Goal: Task Accomplishment & Management: Use online tool/utility

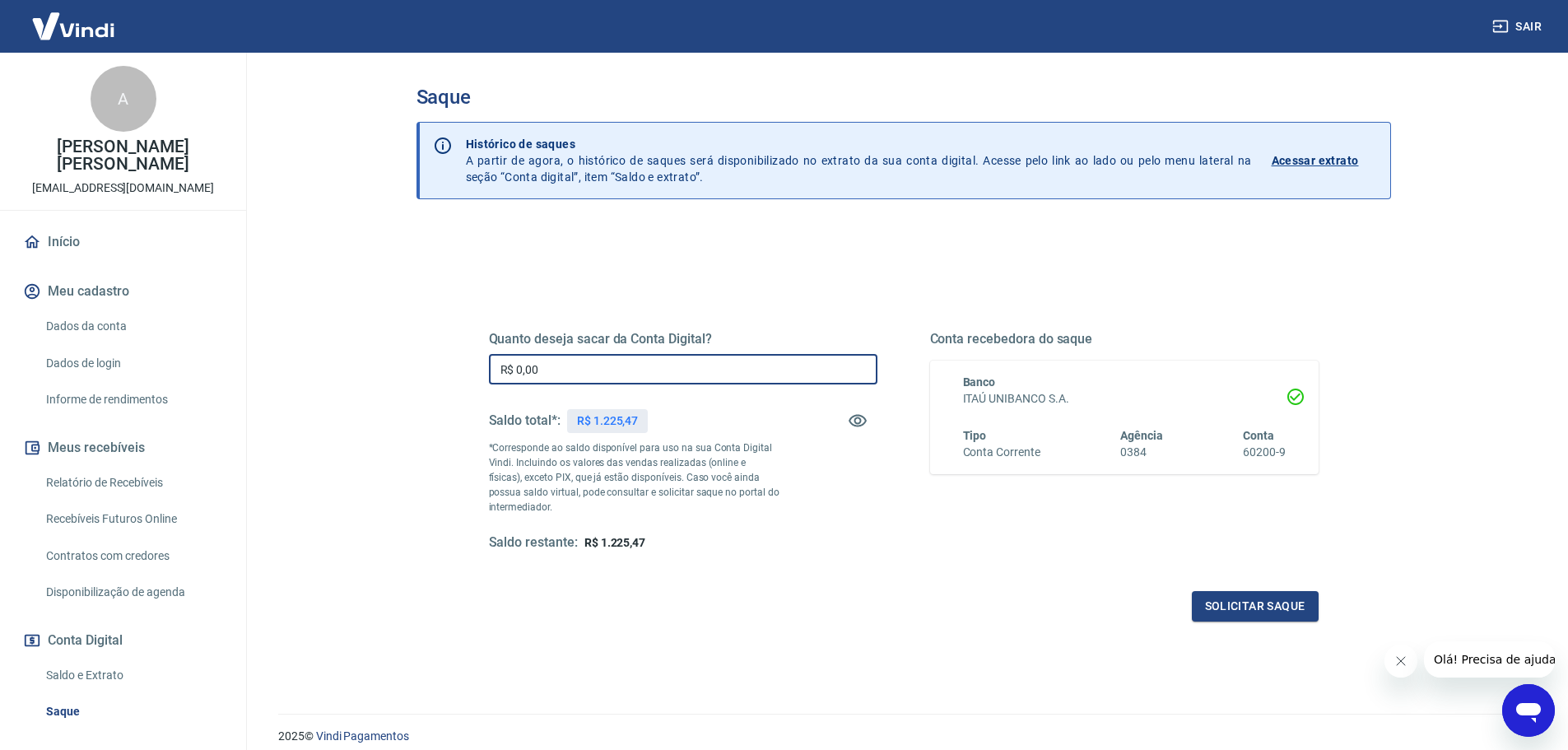
click at [632, 363] on input "R$ 0,00" at bounding box center [683, 369] width 389 height 30
type input "R$ 995,47"
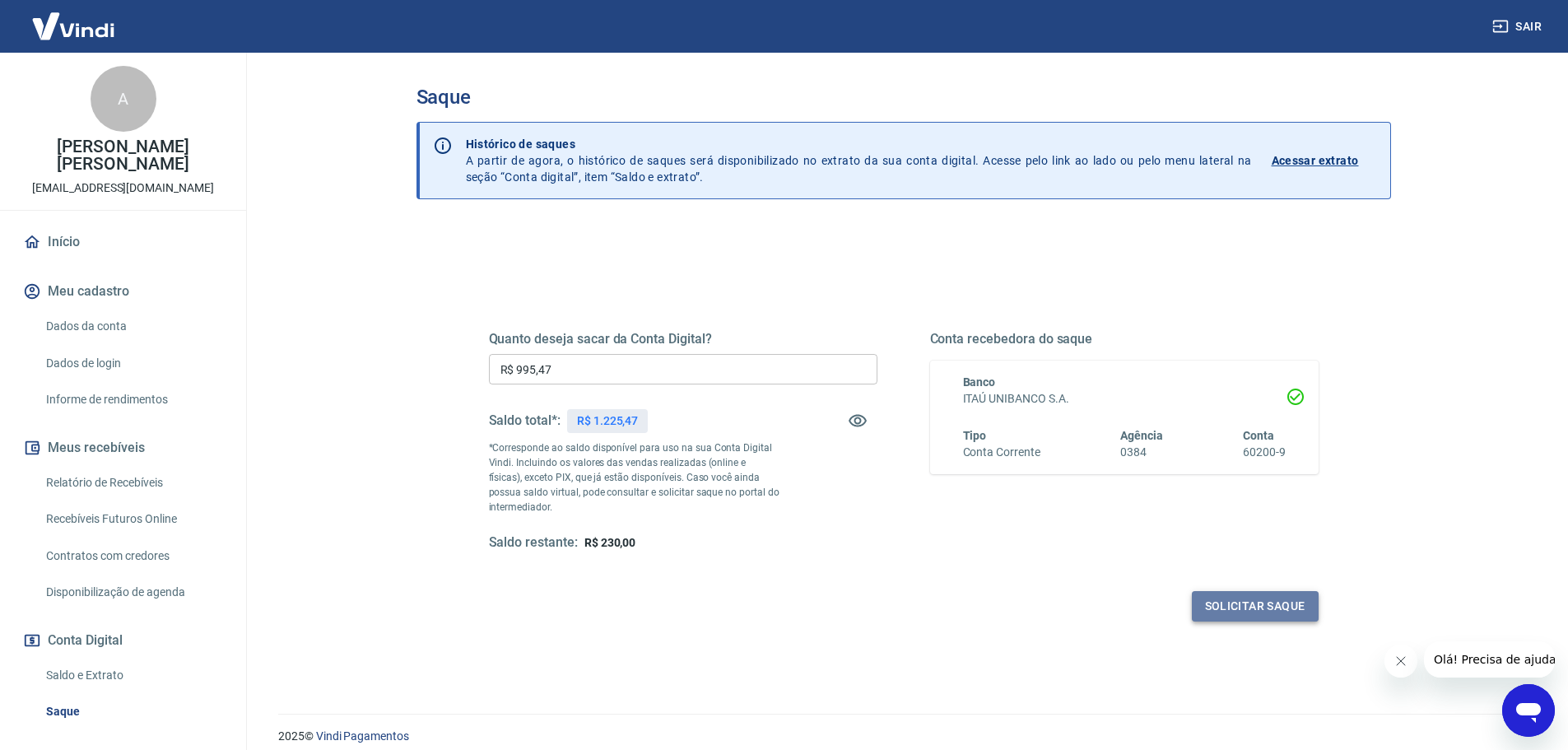
click at [1274, 615] on button "Solicitar saque" at bounding box center [1254, 606] width 127 height 30
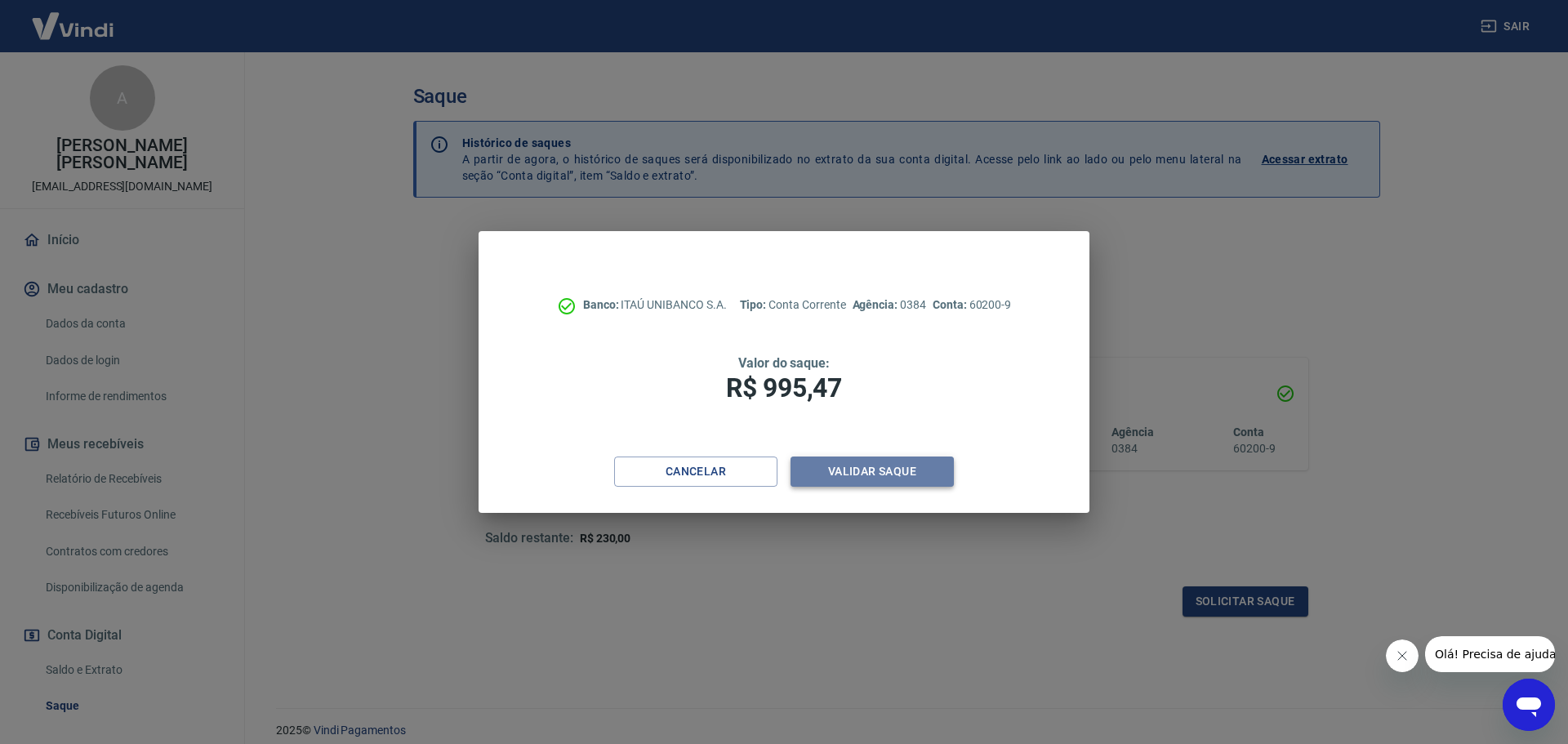
click at [881, 456] on button "Validar saque" at bounding box center [872, 471] width 163 height 30
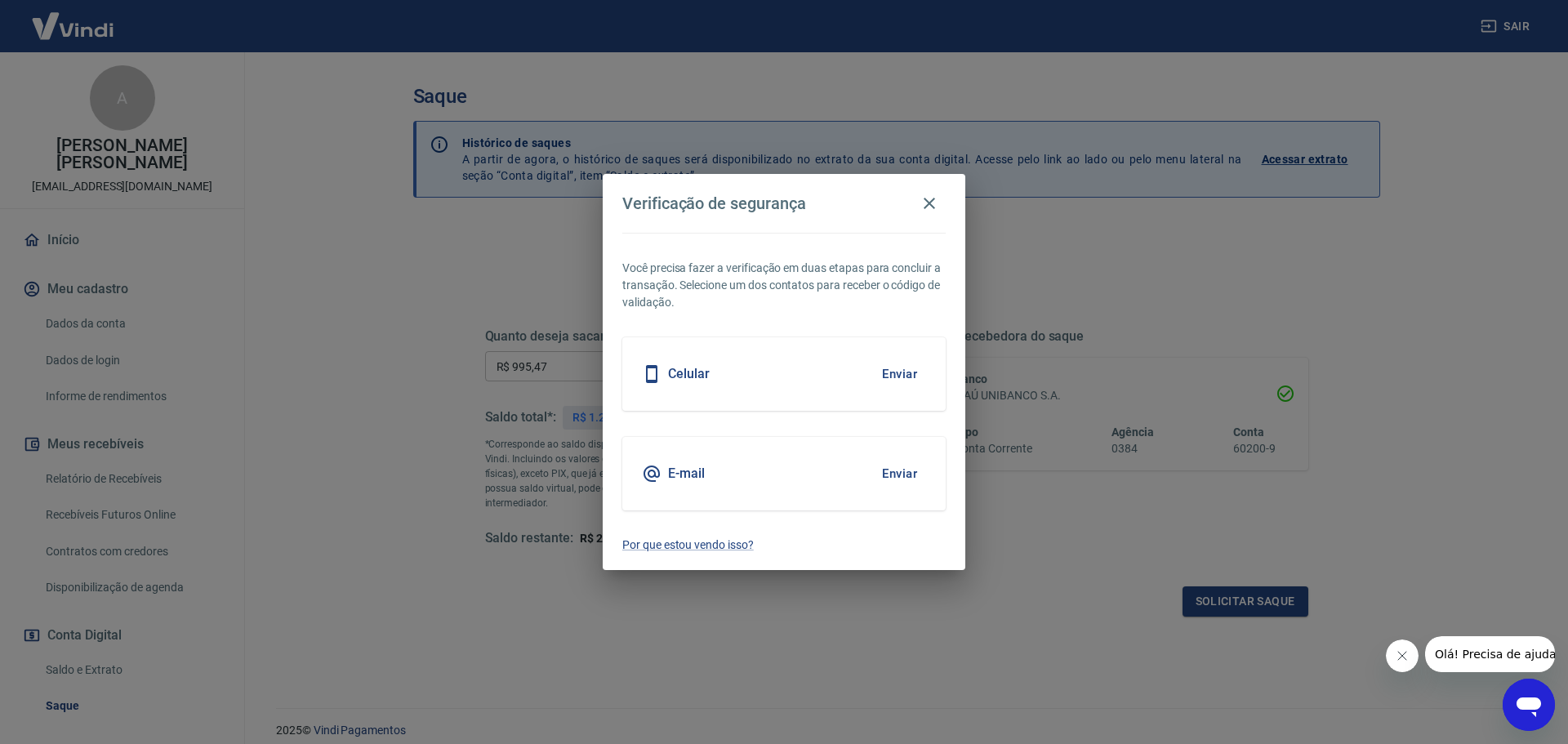
click at [899, 375] on button "Enviar" at bounding box center [899, 374] width 53 height 34
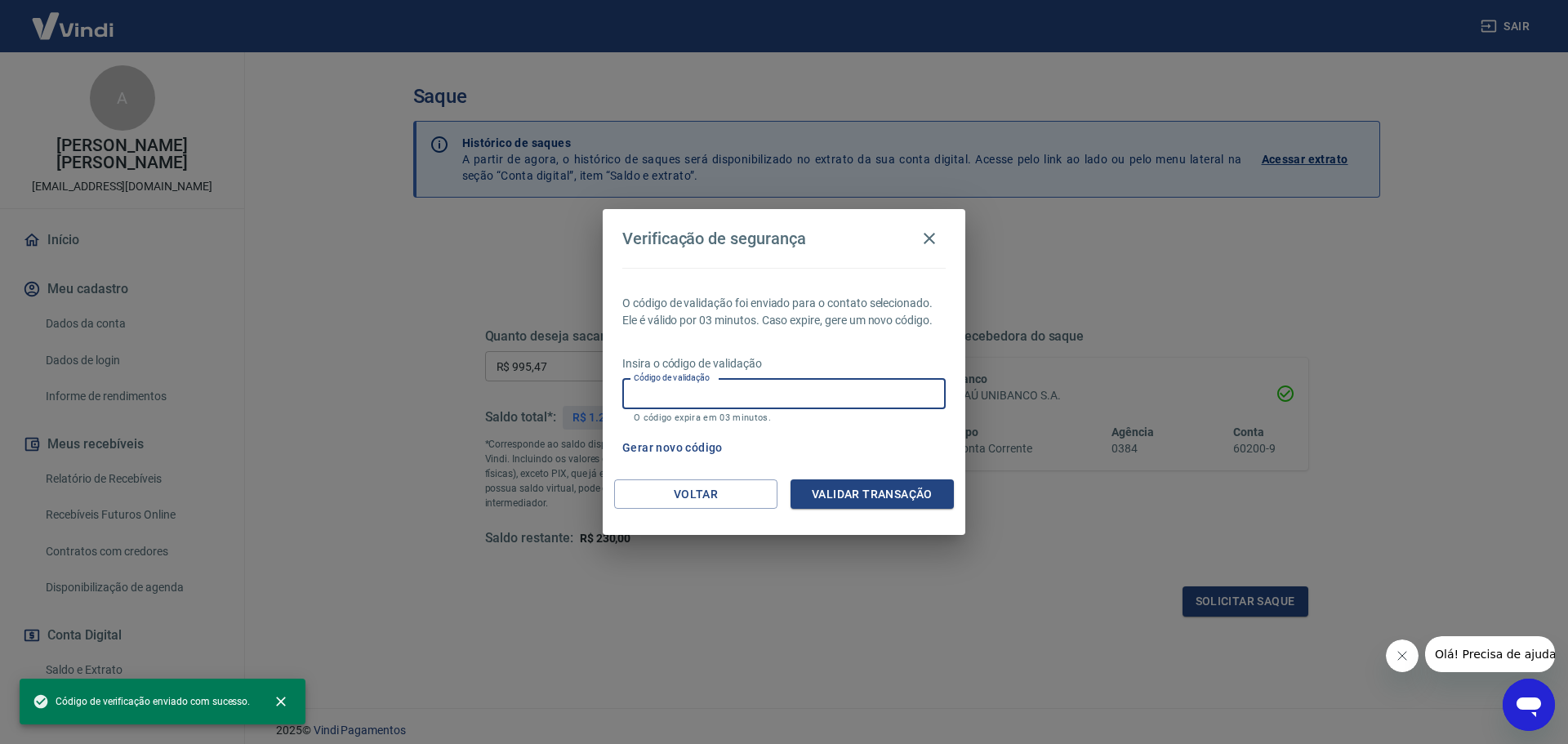
click at [864, 396] on input "Código de validação" at bounding box center [783, 394] width 323 height 30
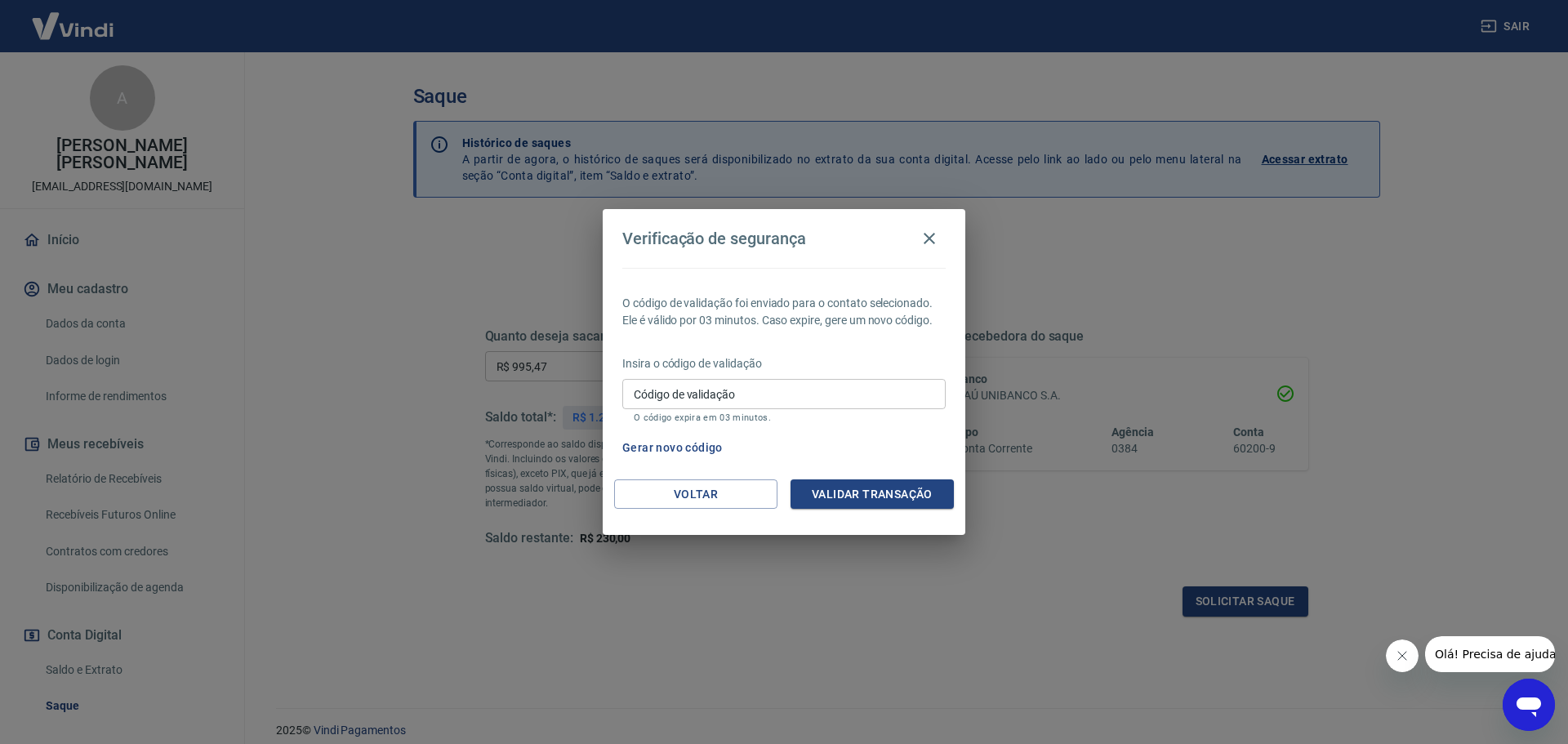
click at [1116, 605] on div "Verificação de segurança O código de validação foi enviado para o contato selec…" at bounding box center [784, 372] width 1568 height 744
click at [1039, 657] on div "Verificação de segurança O código de validação foi enviado para o contato selec…" at bounding box center [784, 372] width 1568 height 744
click at [358, 396] on div "Verificação de segurança O código de validação foi enviado para o contato selec…" at bounding box center [784, 372] width 1568 height 744
click at [1101, 251] on div "Verificação de segurança O código de validação foi enviado para o contato selec…" at bounding box center [784, 372] width 1568 height 744
